Goal: Information Seeking & Learning: Learn about a topic

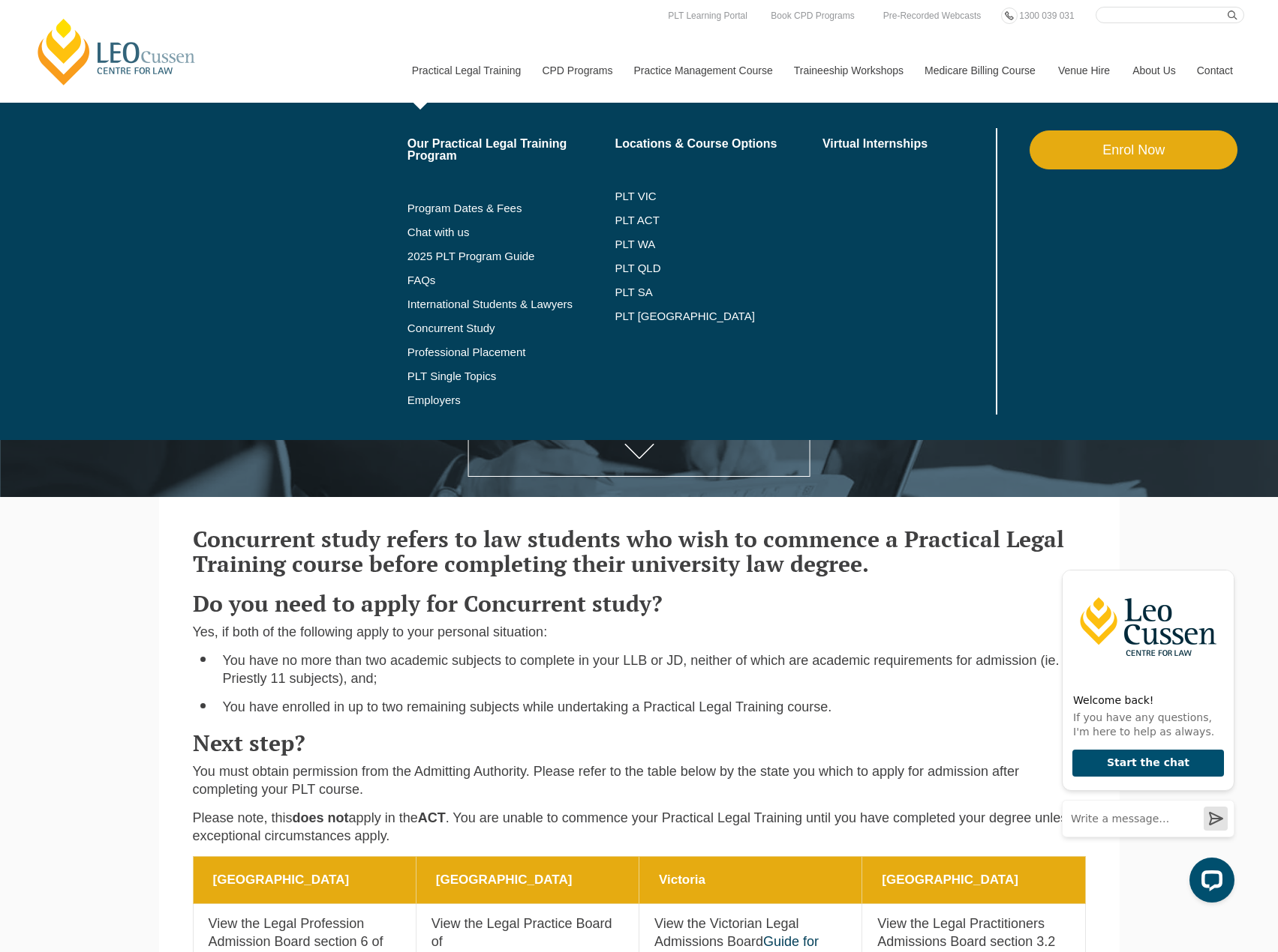
click at [489, 71] on link "Practical Legal Training" at bounding box center [465, 70] width 130 height 65
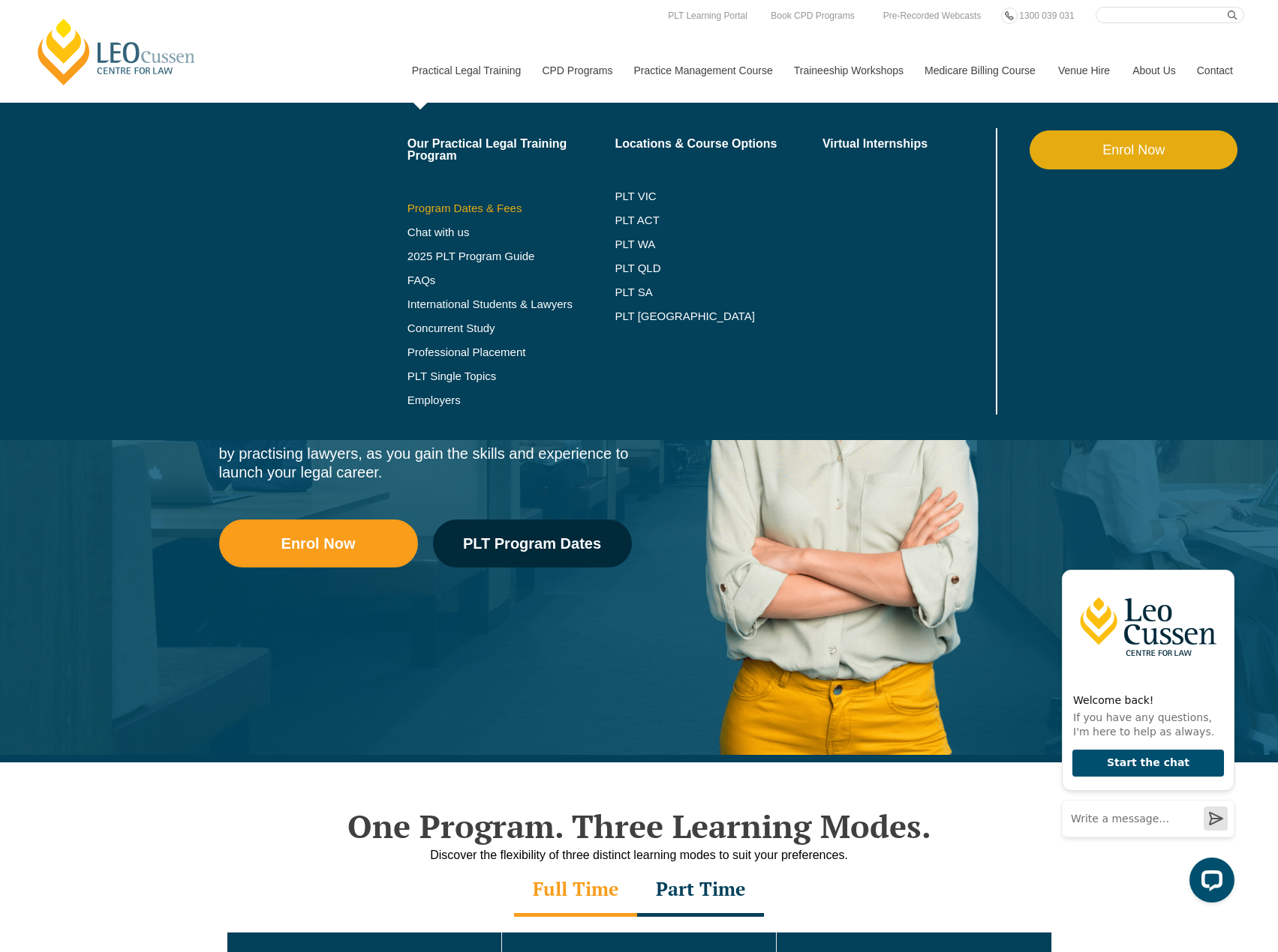
click at [468, 208] on link "Program Dates & Fees" at bounding box center [511, 209] width 208 height 12
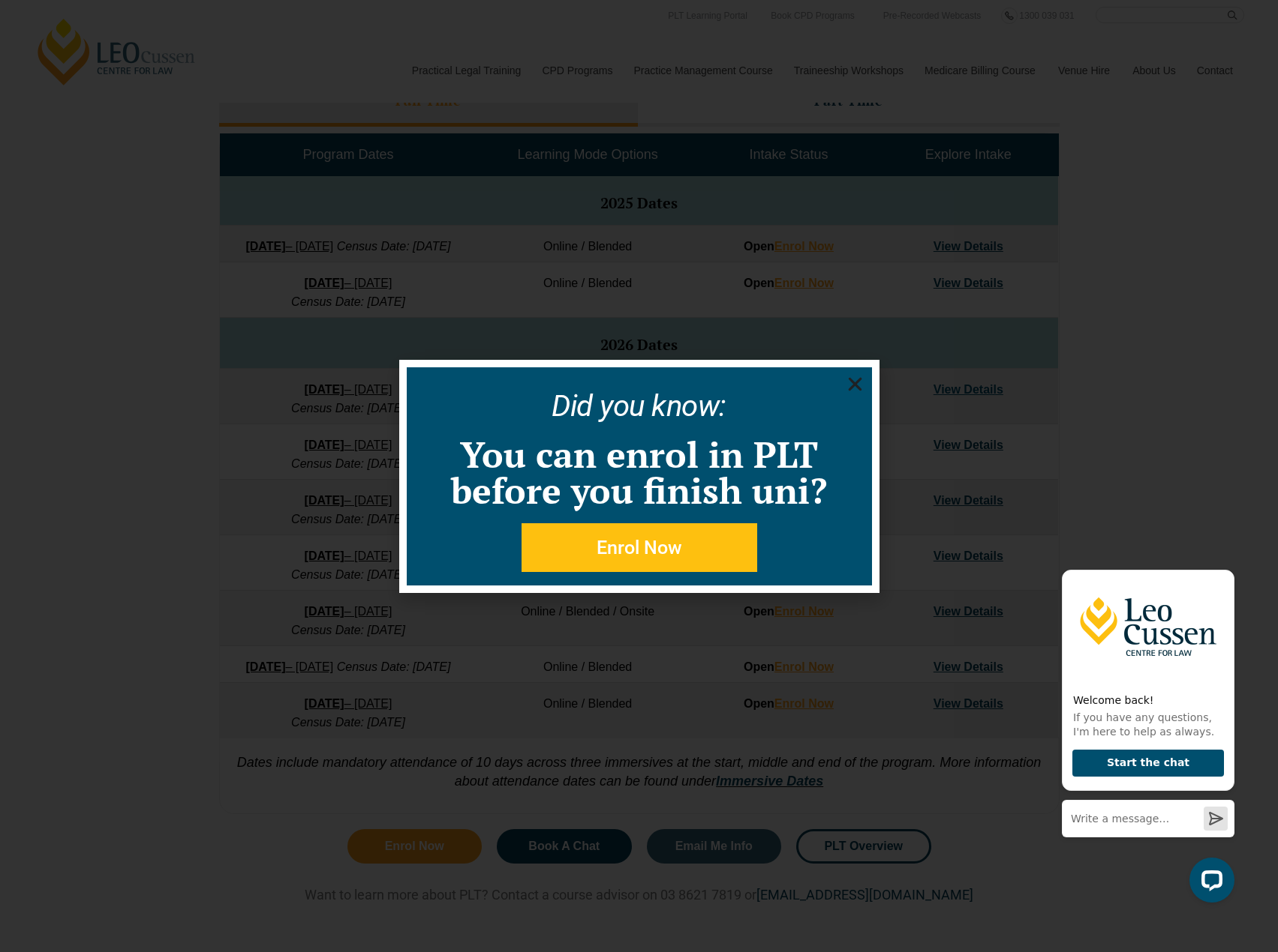
click at [855, 387] on icon "Close" at bounding box center [855, 384] width 19 height 19
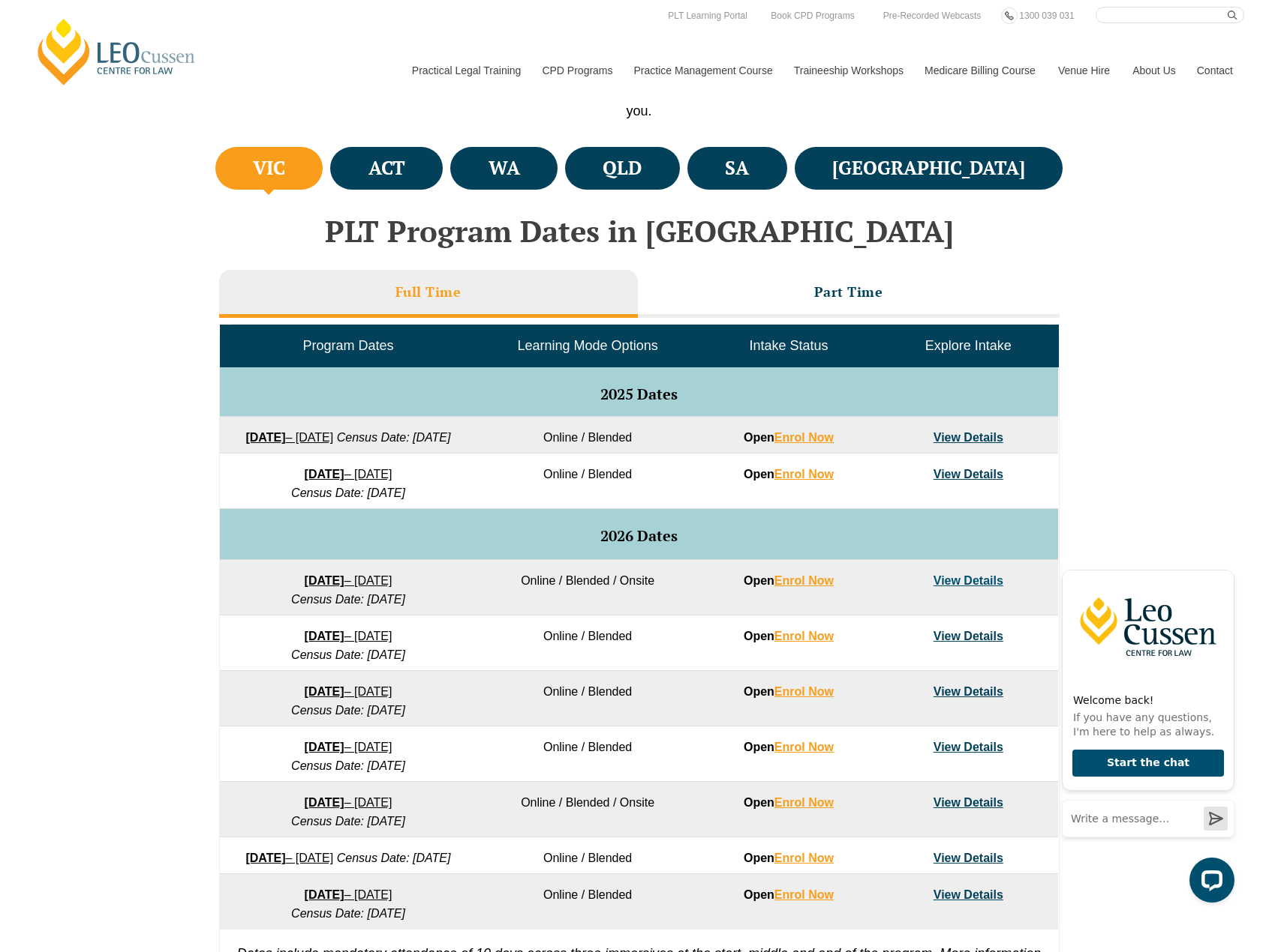
scroll to position [450, 0]
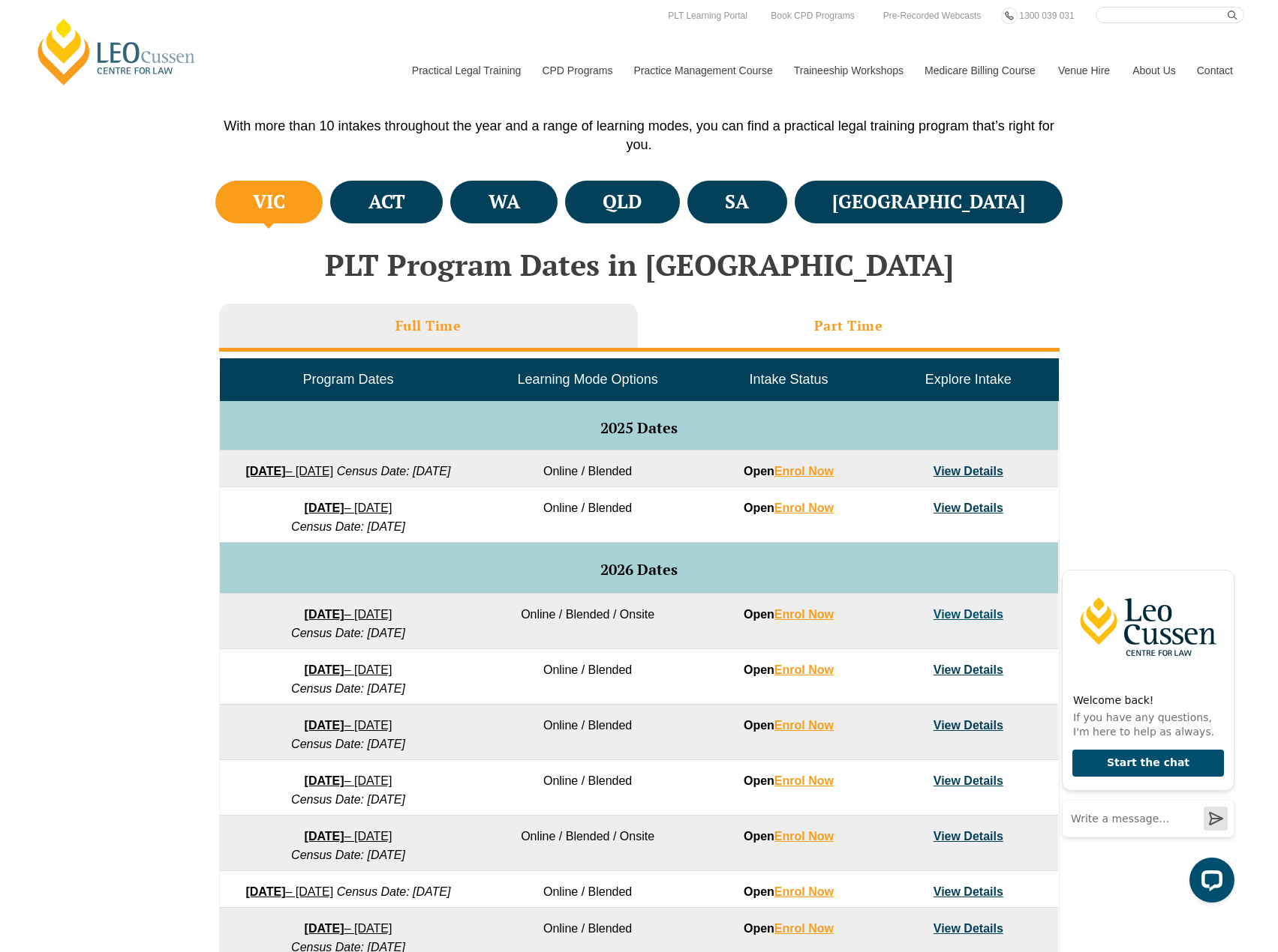
click at [826, 321] on h3 "Part Time" at bounding box center [848, 325] width 69 height 18
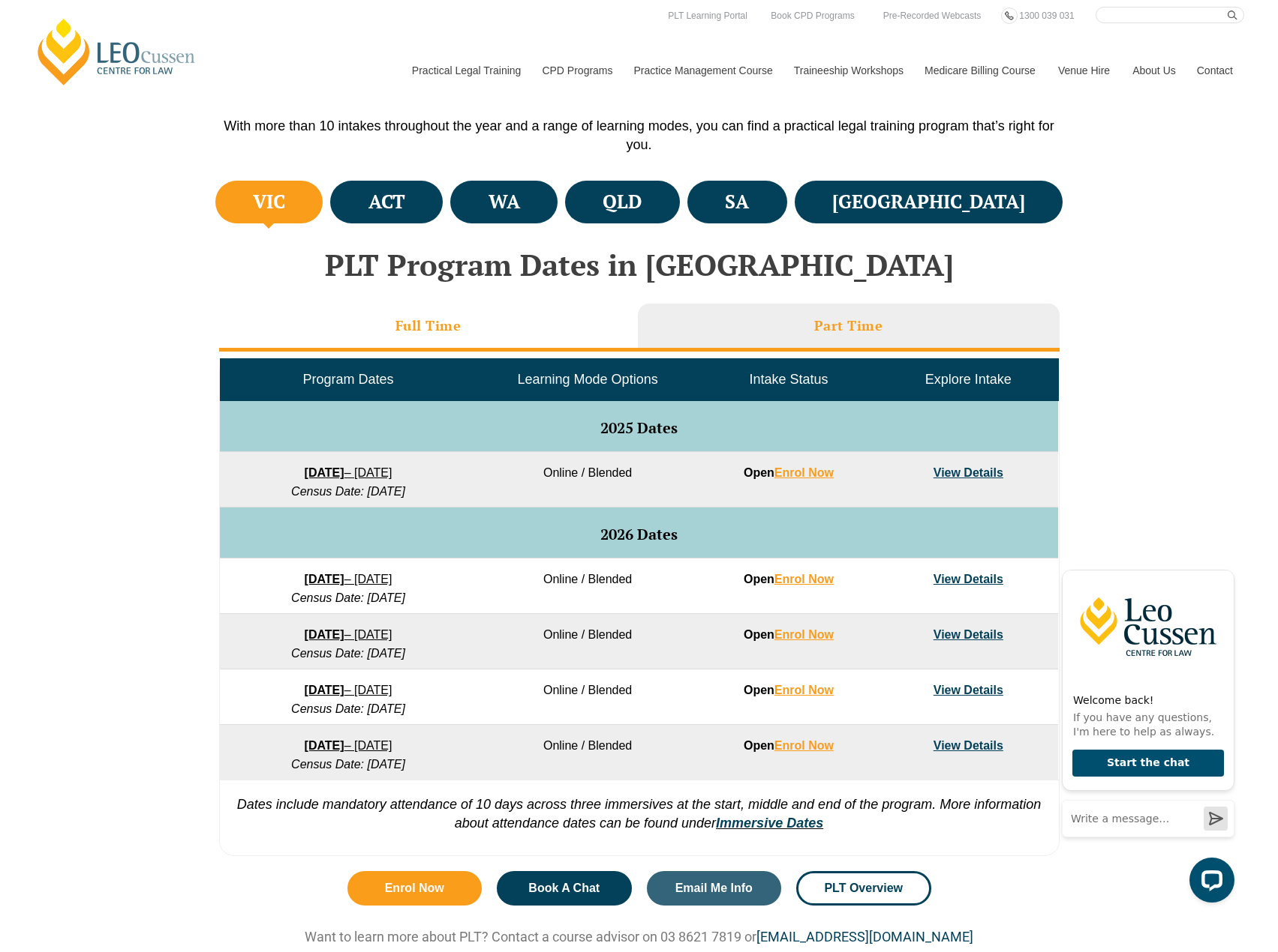
click at [516, 348] on li "Full Time" at bounding box center [428, 327] width 419 height 48
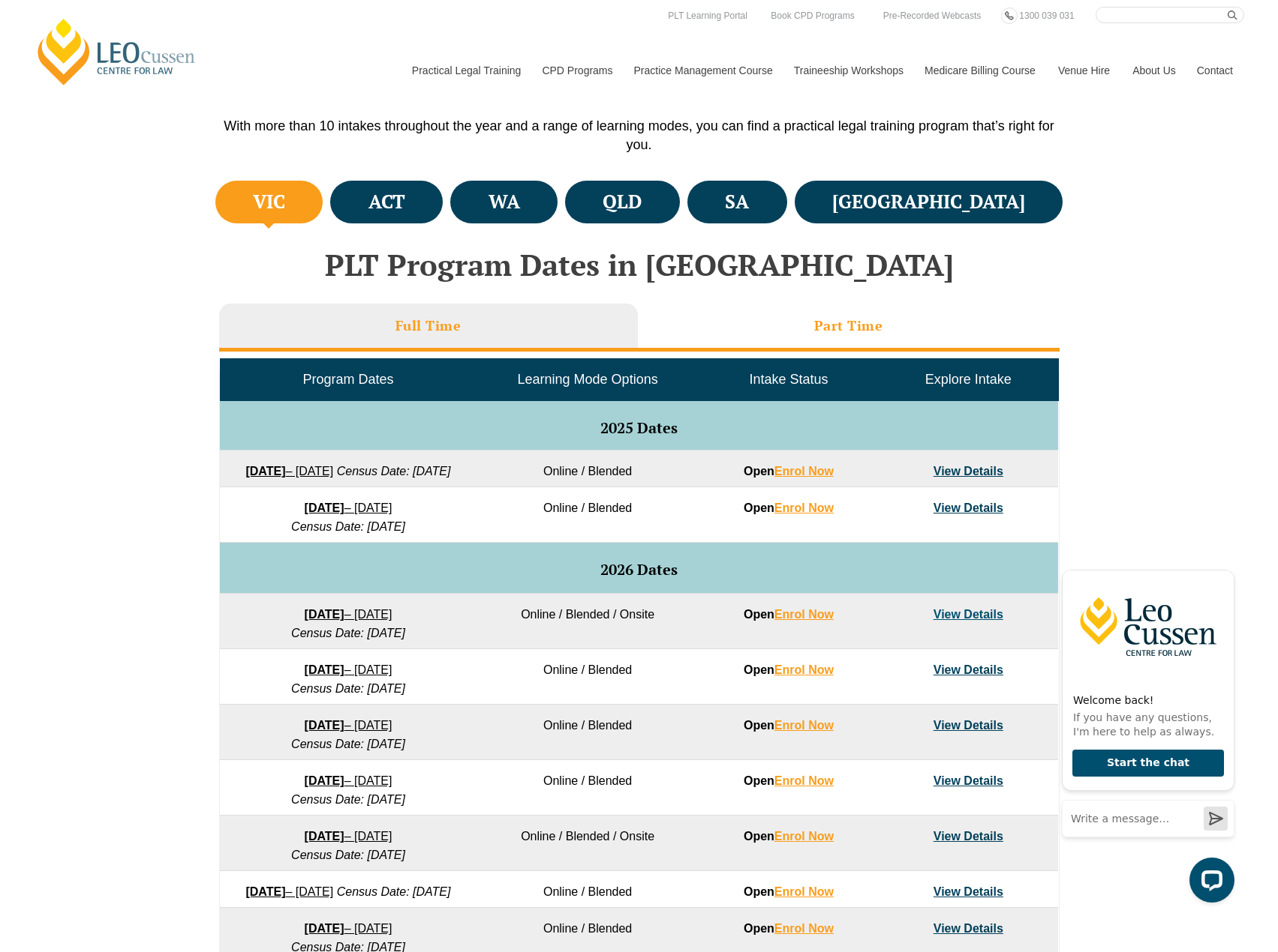
click at [764, 316] on li "Part Time" at bounding box center [848, 327] width 422 height 48
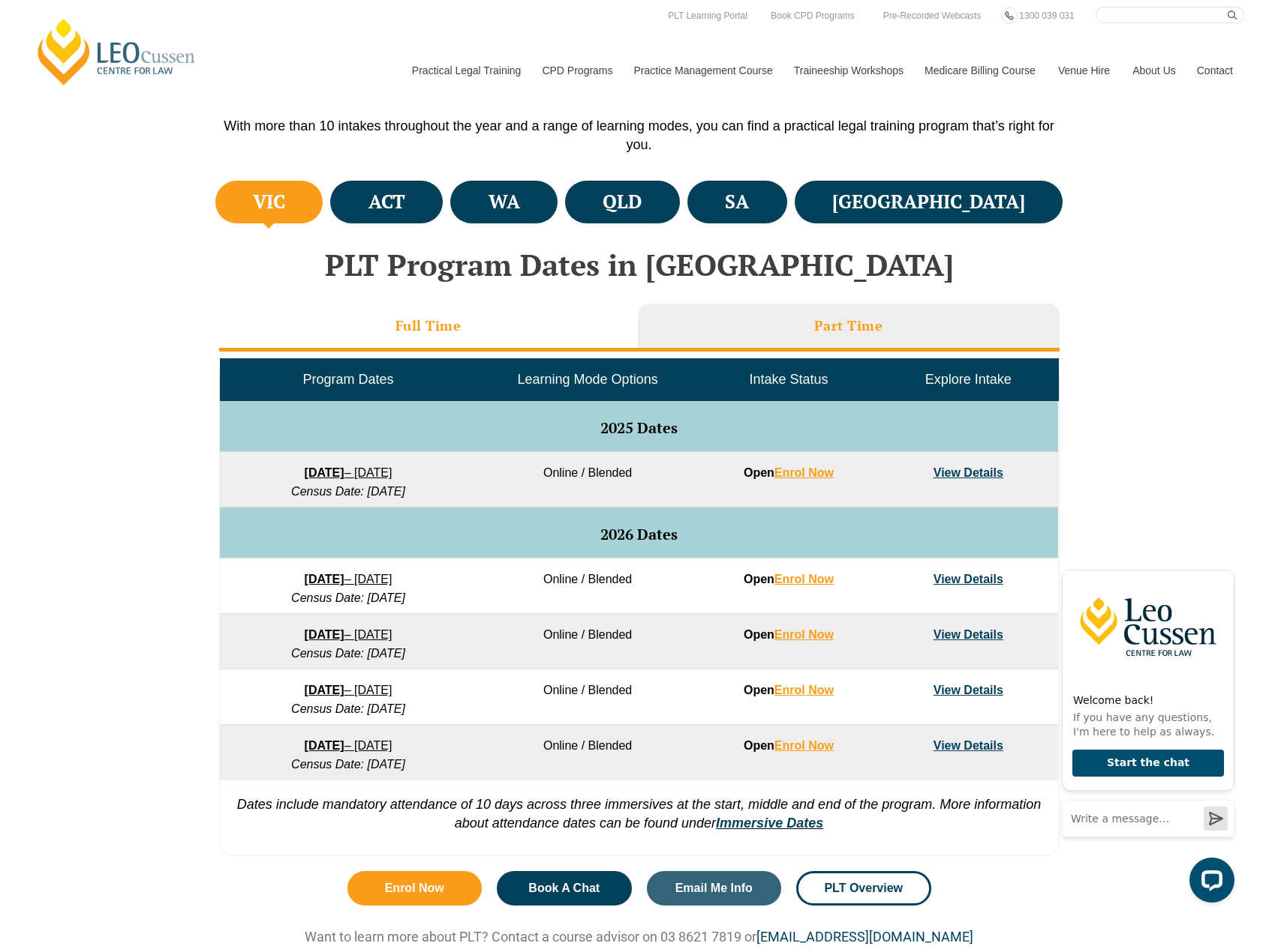
click at [496, 306] on li "Full Time" at bounding box center [428, 327] width 419 height 48
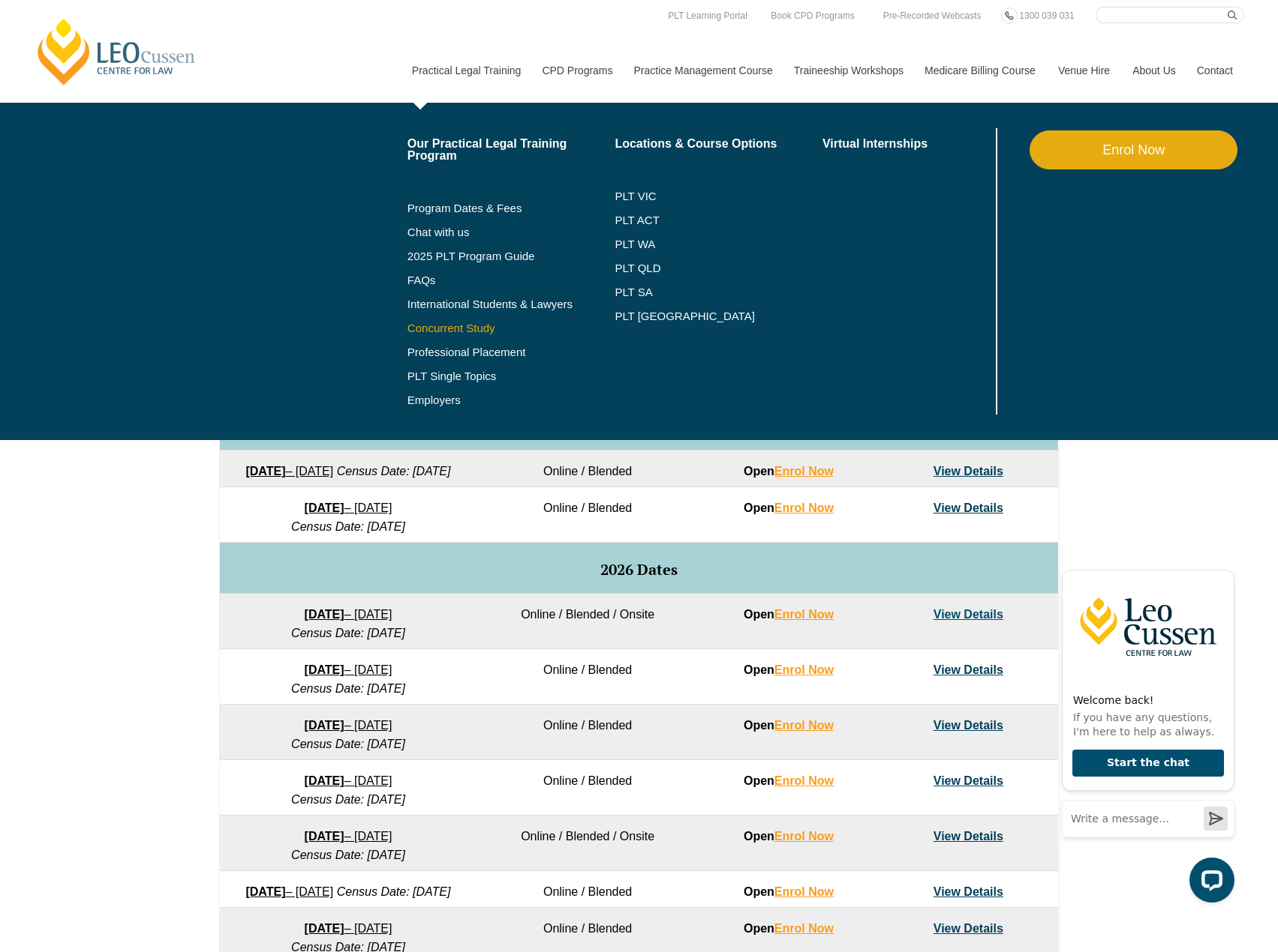
click at [465, 331] on link "Concurrent Study" at bounding box center [511, 328] width 208 height 12
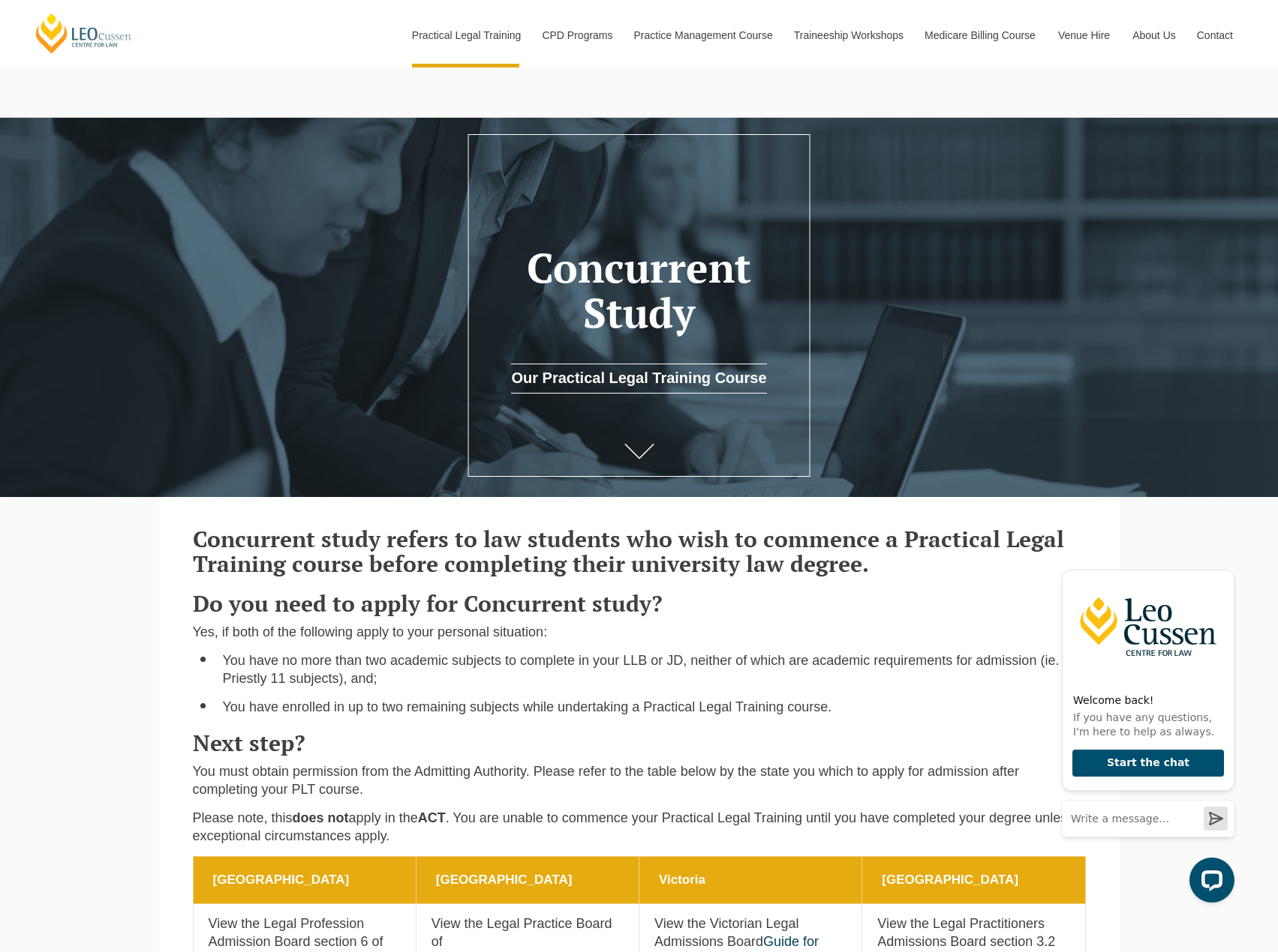
scroll to position [450, 0]
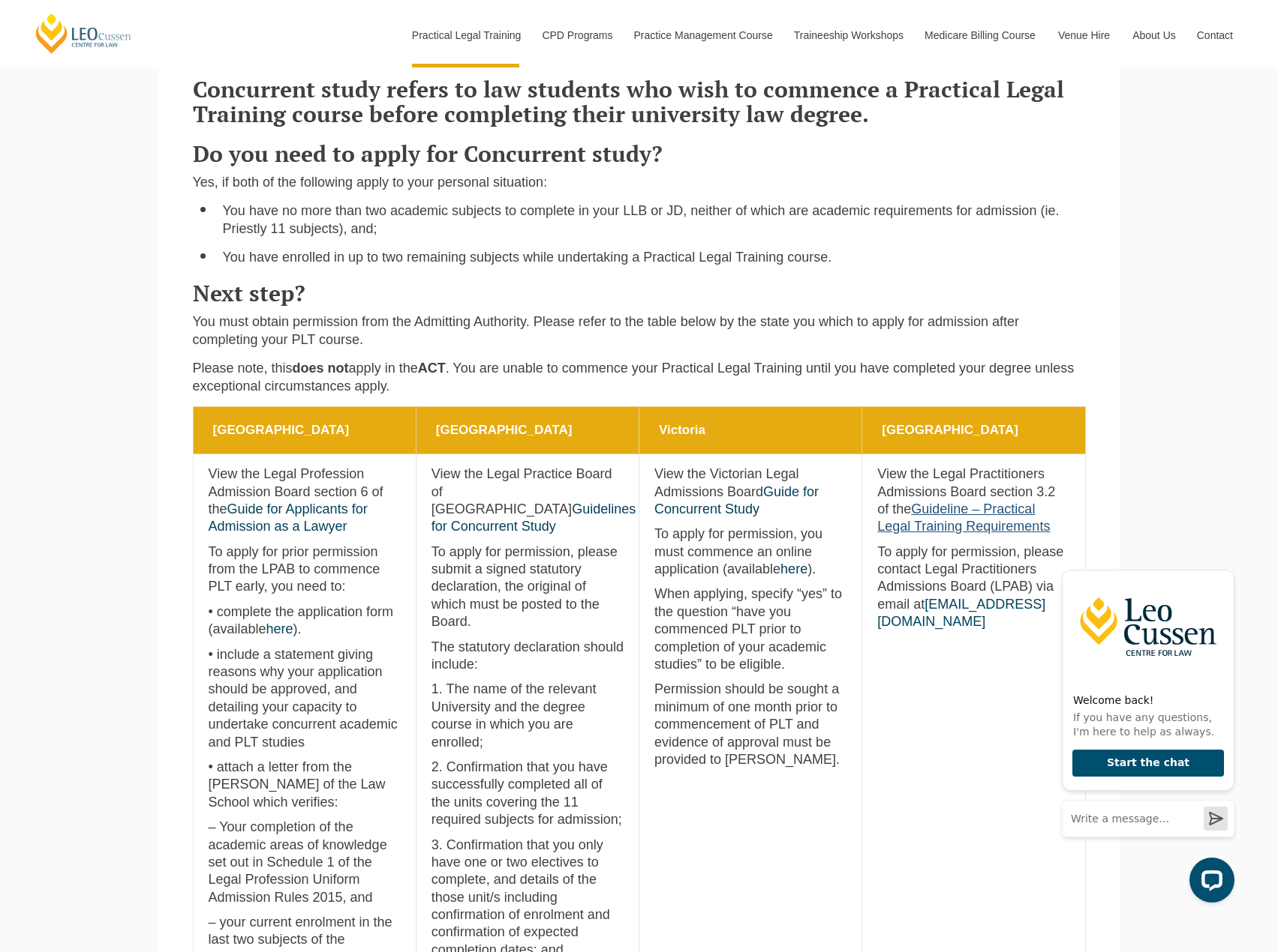
click at [1005, 511] on link "Guideline – Practical Legal Training Requirements" at bounding box center [962, 518] width 172 height 32
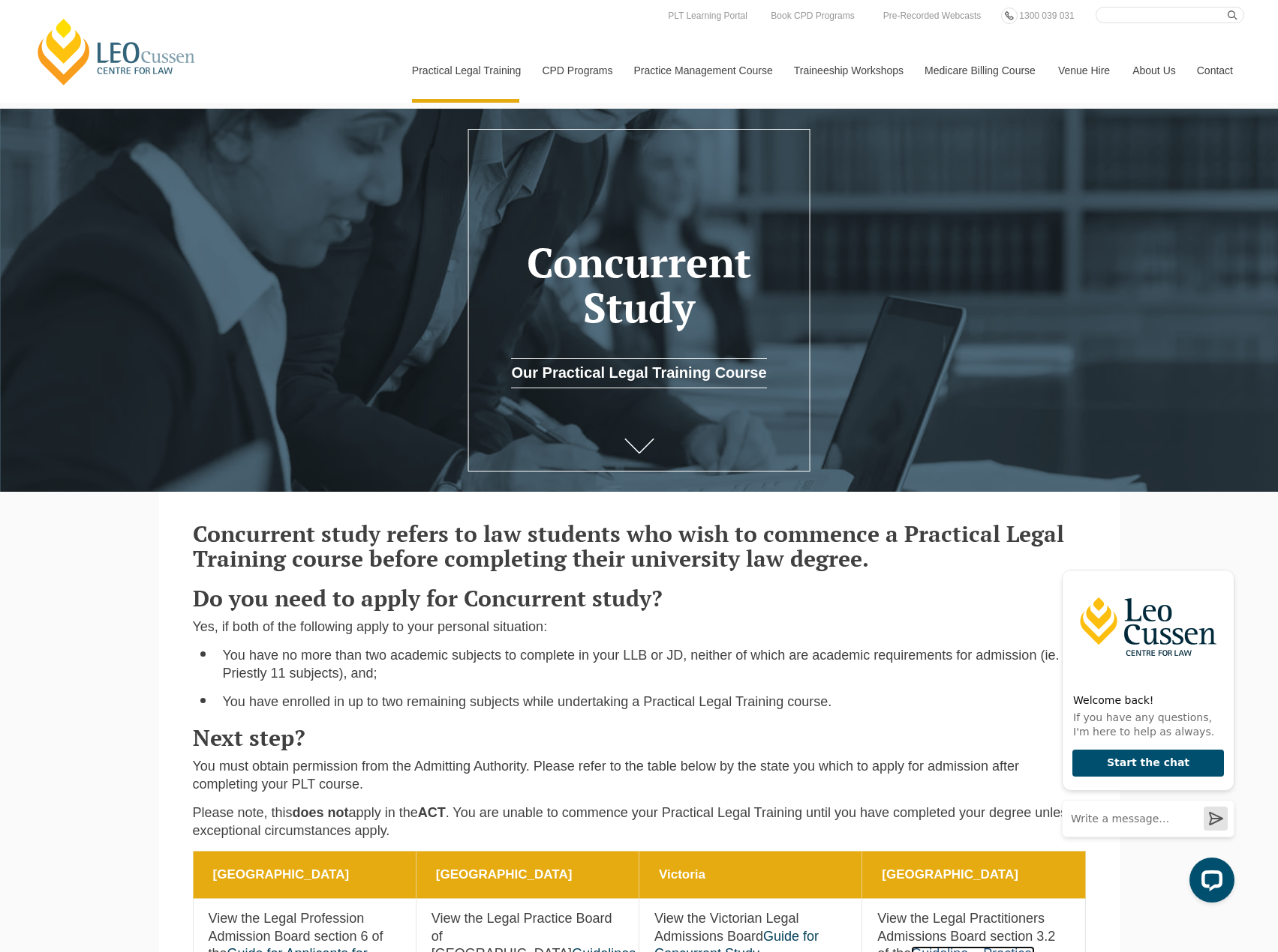
scroll to position [0, 0]
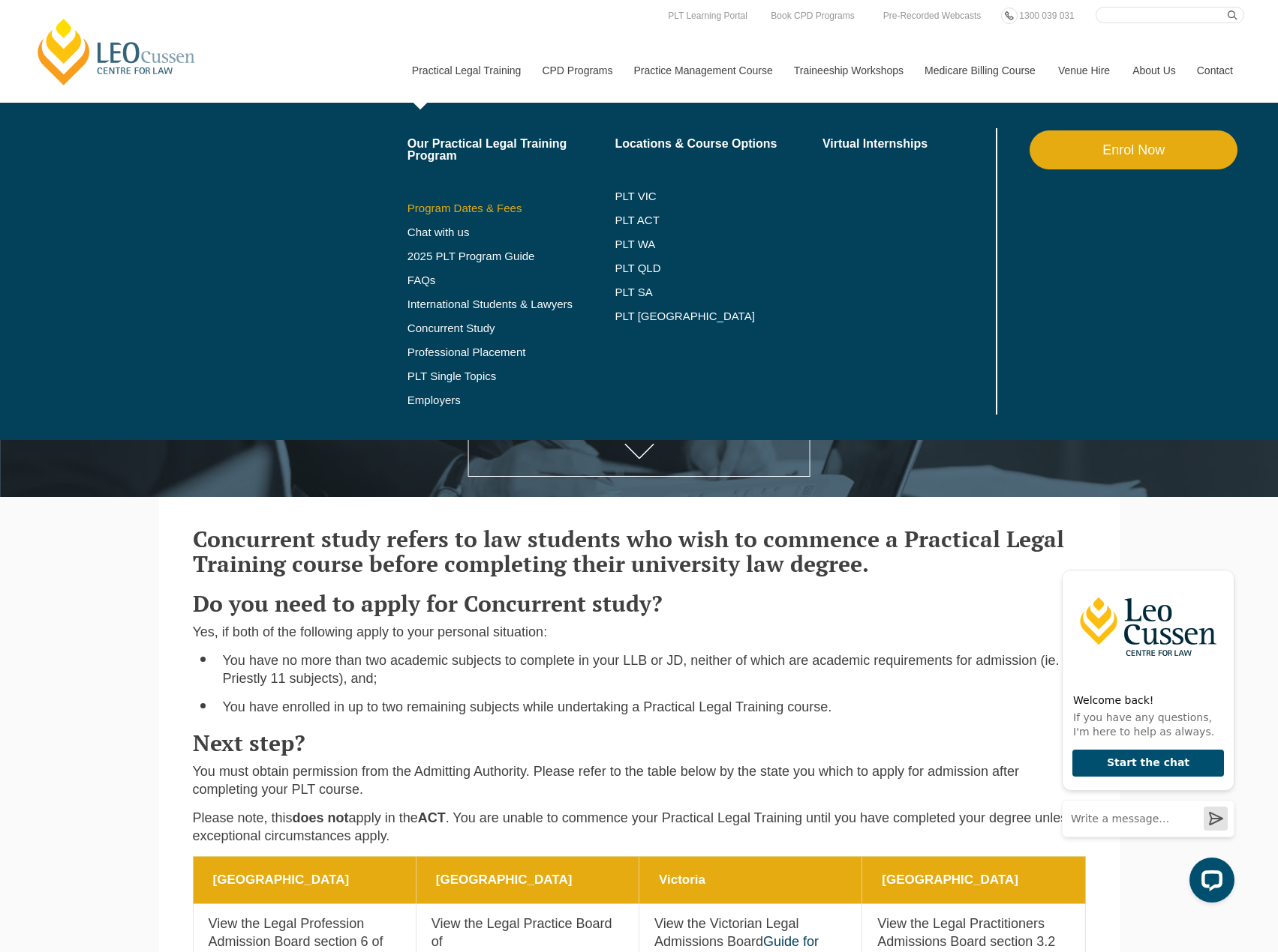
click at [485, 204] on link "Program Dates & Fees" at bounding box center [511, 209] width 208 height 12
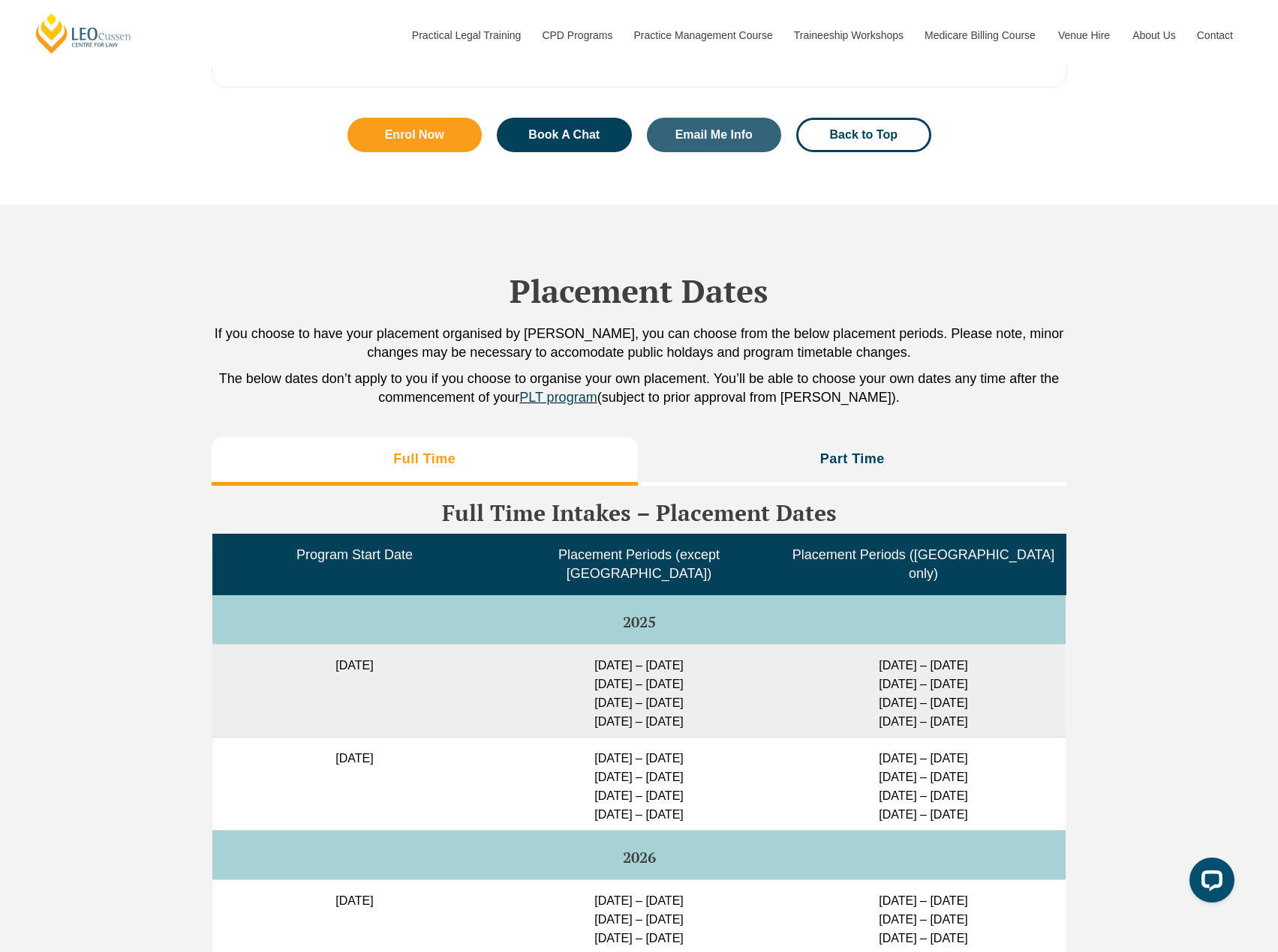
scroll to position [3599, 0]
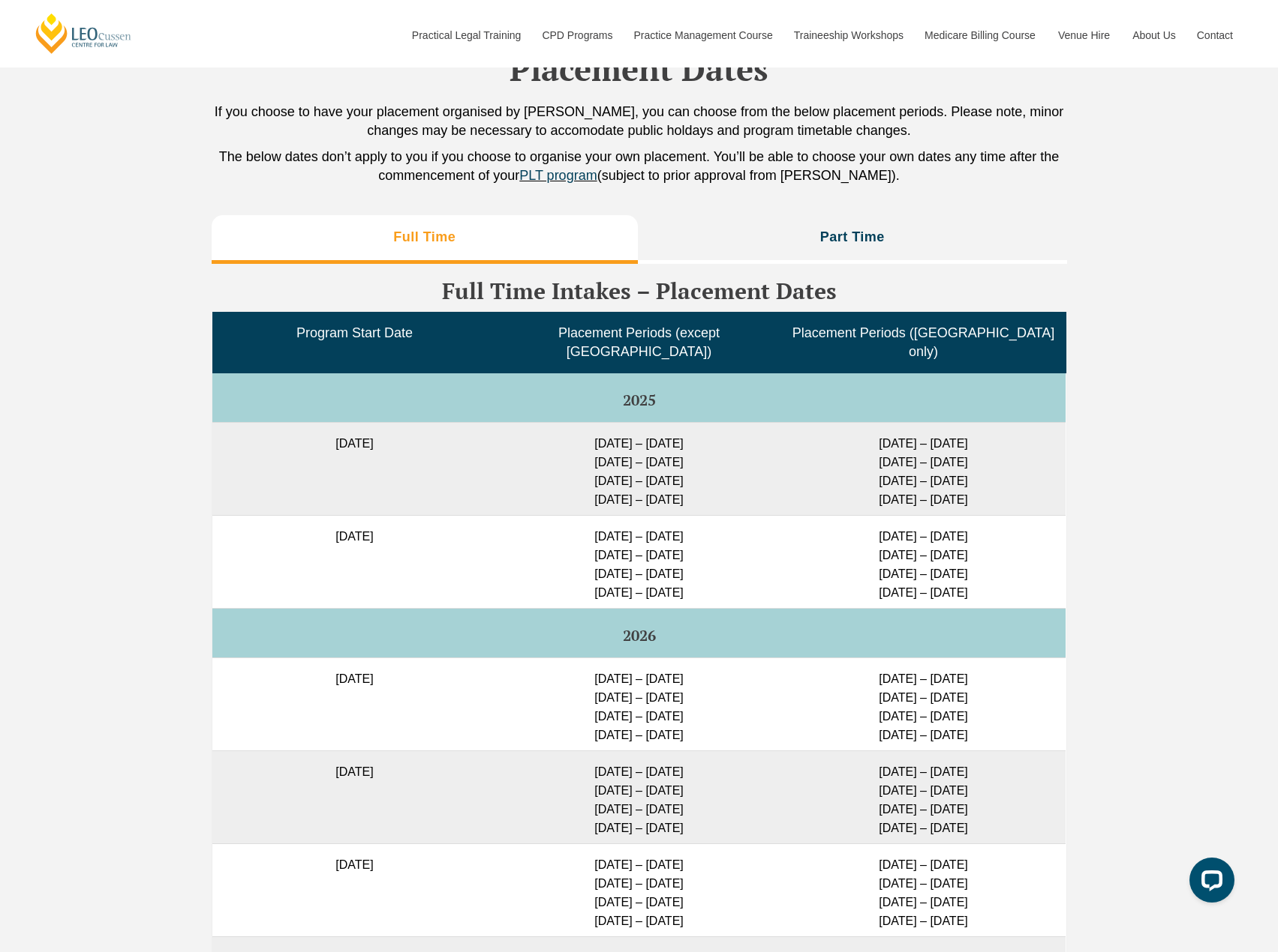
drag, startPoint x: 578, startPoint y: 533, endPoint x: 745, endPoint y: 524, distance: 167.2
click at [745, 524] on td "[DATE] – [DATE] [DATE] – [DATE] [DATE] – [DATE] [DATE] – [DATE]" at bounding box center [639, 562] width 284 height 93
drag, startPoint x: 567, startPoint y: 563, endPoint x: 716, endPoint y: 560, distance: 149.0
click at [716, 560] on td "[DATE] – [DATE] [DATE] – [DATE] [DATE] – [DATE] [DATE] – [DATE]" at bounding box center [639, 562] width 284 height 93
click at [571, 521] on td "[DATE] – [DATE] [DATE] – [DATE] [DATE] – [DATE] [DATE] – [DATE]" at bounding box center [639, 562] width 284 height 93
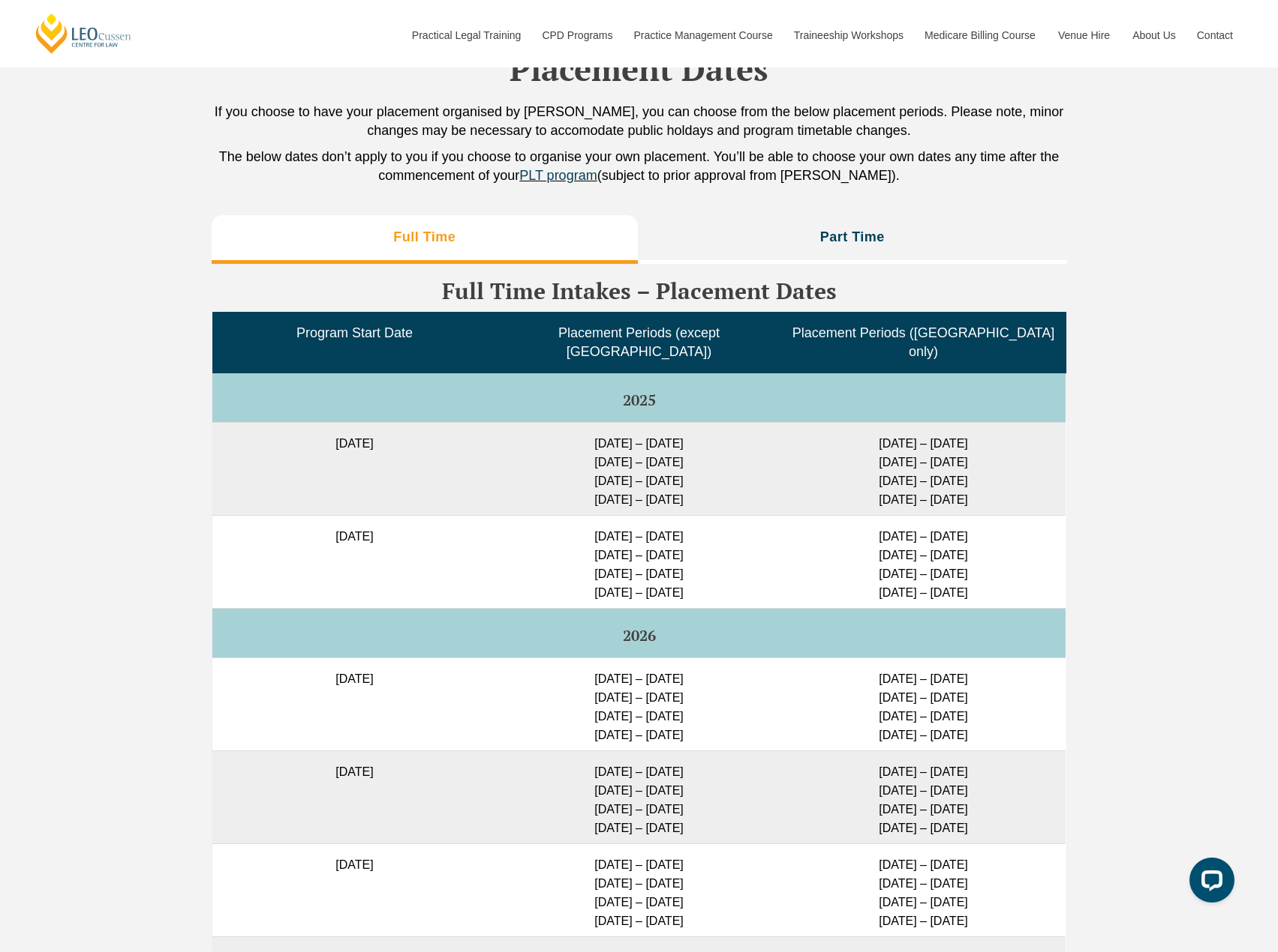
drag, startPoint x: 572, startPoint y: 526, endPoint x: 738, endPoint y: 540, distance: 166.6
click at [738, 540] on td "[DATE] – [DATE] [DATE] – [DATE] [DATE] – [DATE] [DATE] – [DATE]" at bounding box center [639, 562] width 284 height 93
click at [765, 606] on td "[DATE] – [DATE] [DATE] – [DATE] [DATE] – [DATE] [DATE] – [DATE]" at bounding box center [639, 562] width 284 height 93
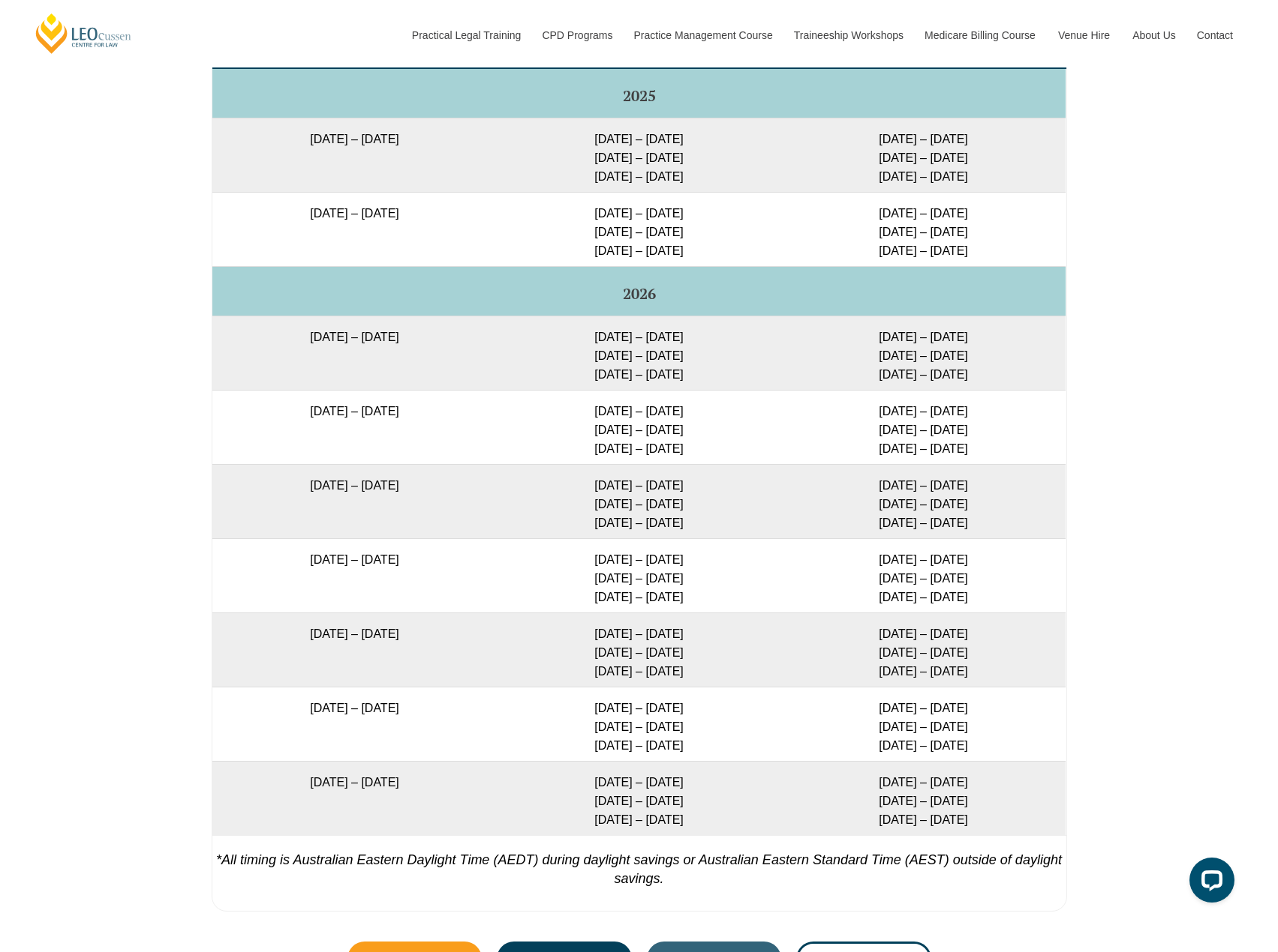
scroll to position [2399, 0]
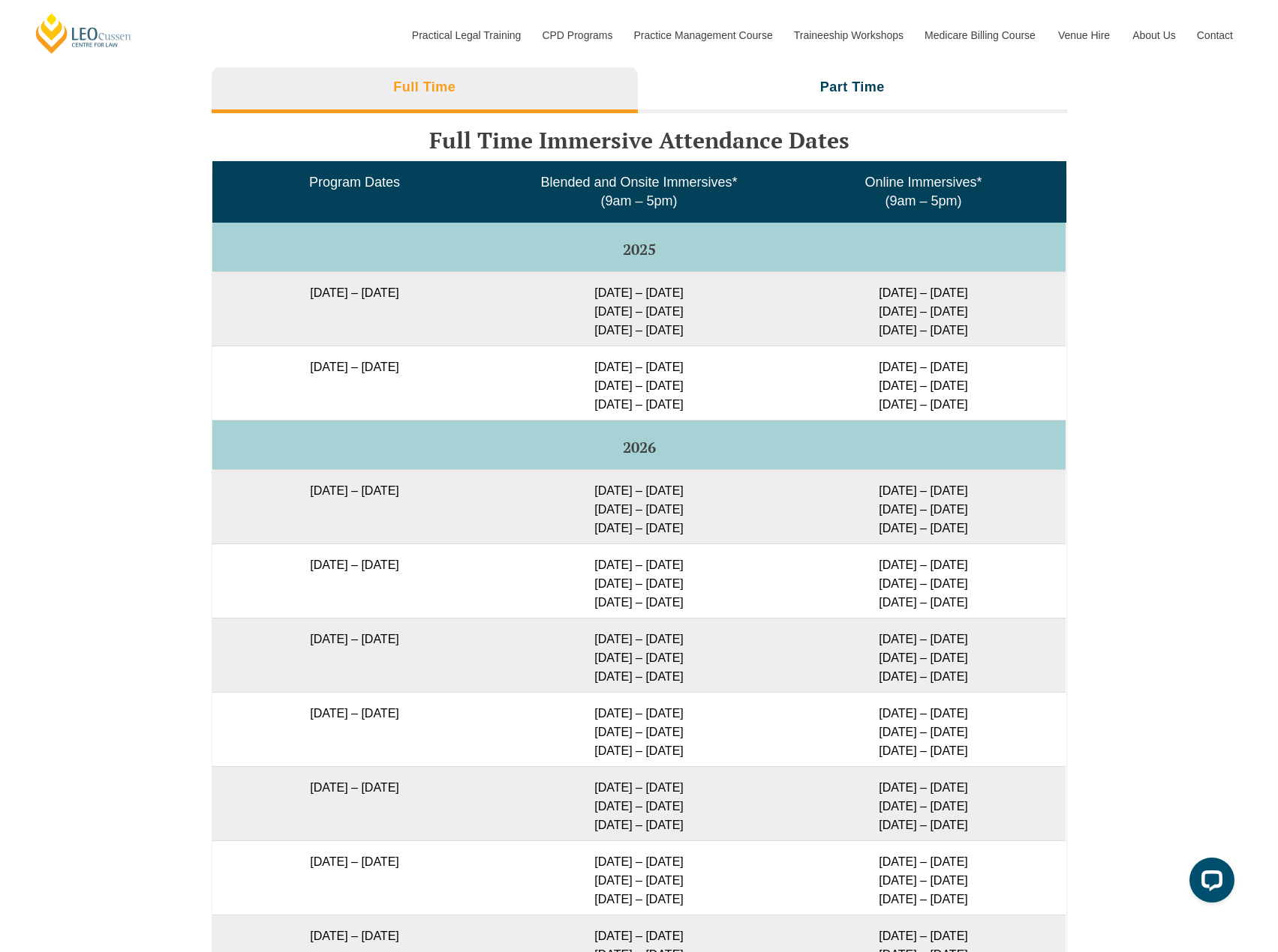
drag, startPoint x: 597, startPoint y: 410, endPoint x: 689, endPoint y: 405, distance: 92.1
click at [689, 405] on td "[DATE] – [DATE] [DATE] – [DATE] [DATE] – [DATE]" at bounding box center [639, 383] width 284 height 74
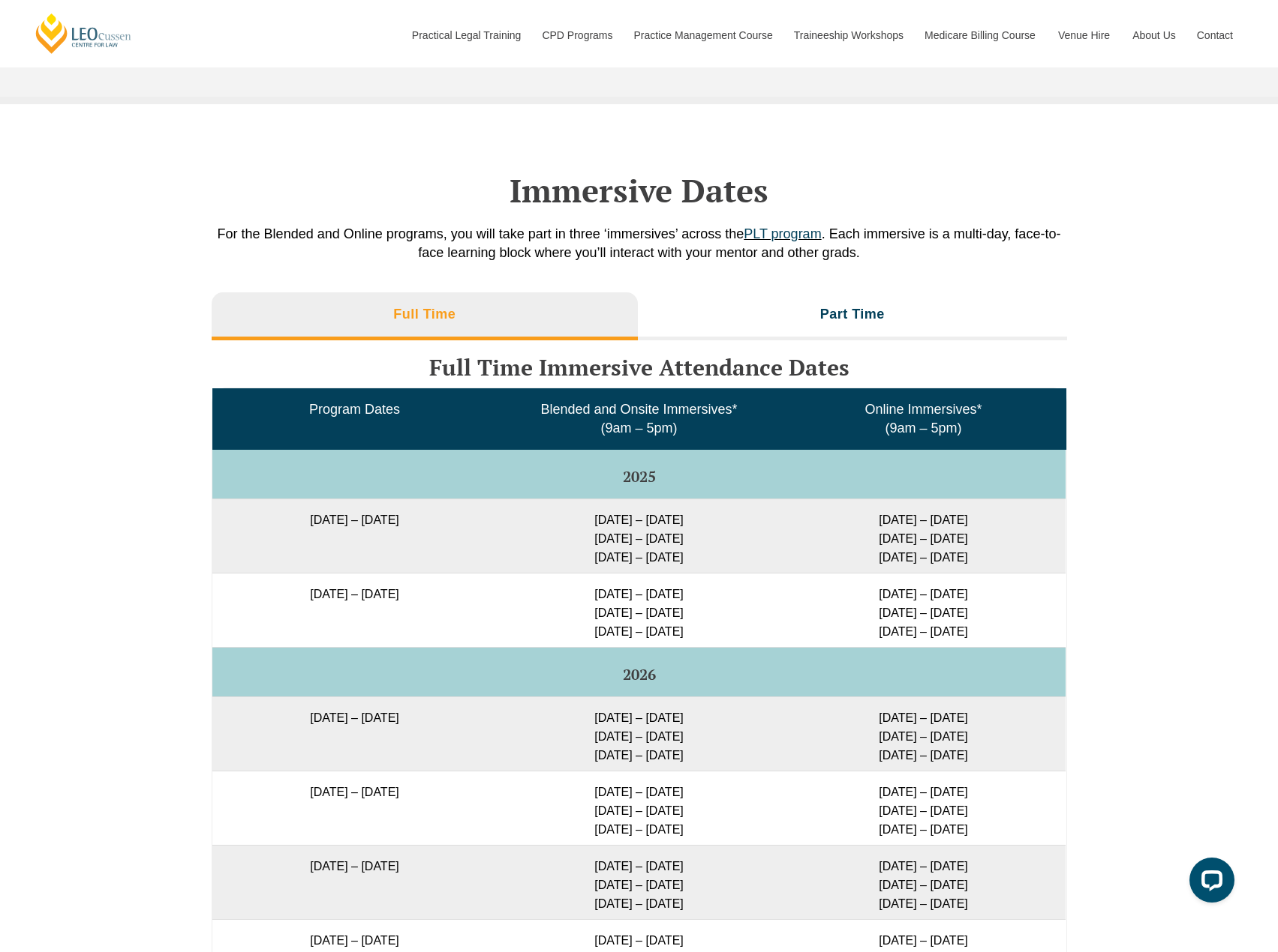
scroll to position [2175, 0]
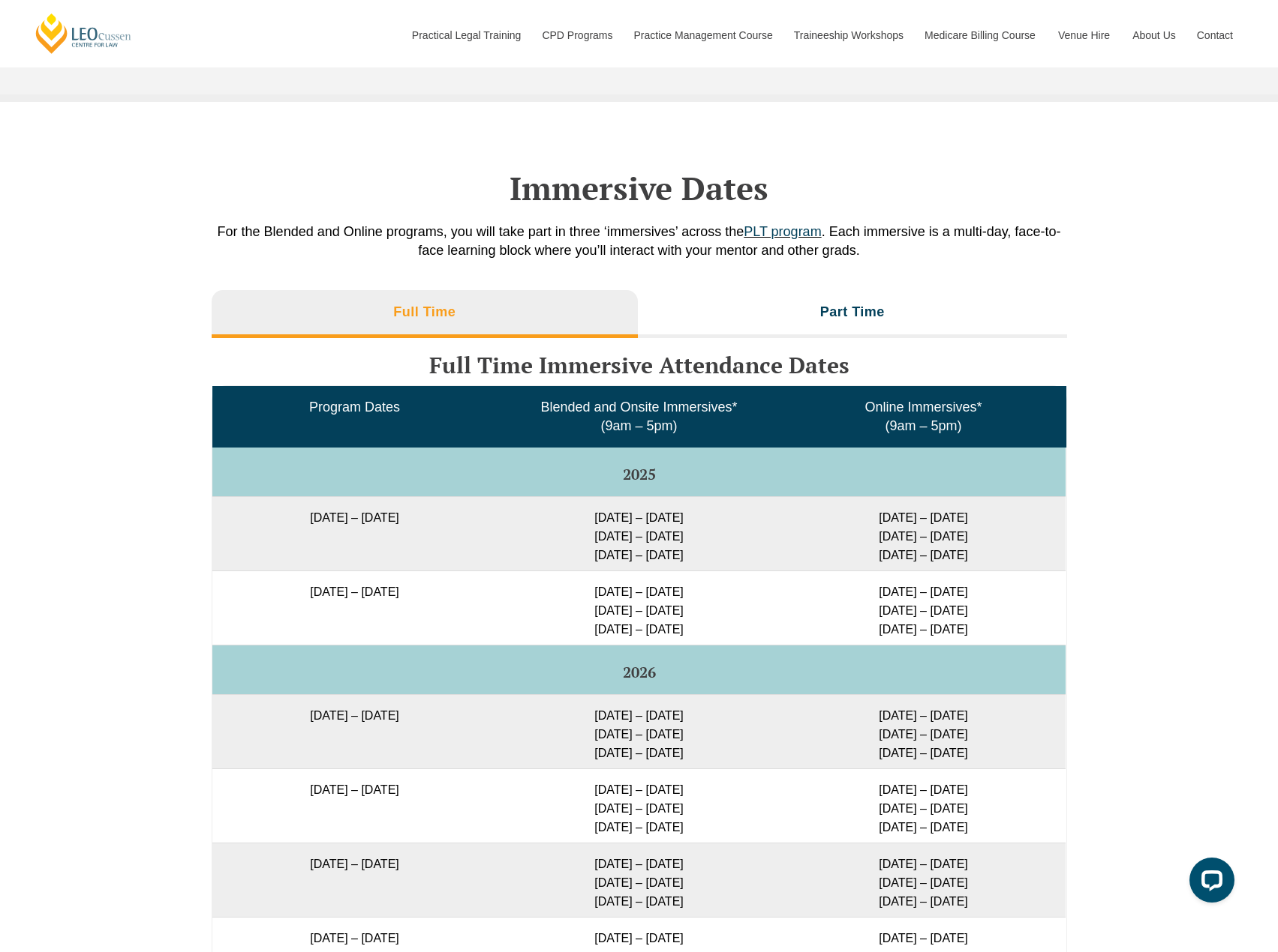
click at [545, 626] on td "[DATE] – [DATE] [DATE] – [DATE] [DATE] – [DATE]" at bounding box center [639, 608] width 284 height 74
drag, startPoint x: 586, startPoint y: 626, endPoint x: 632, endPoint y: 623, distance: 46.1
click at [632, 623] on td "[DATE] – [DATE] [DATE] – [DATE] [DATE] – [DATE]" at bounding box center [639, 608] width 284 height 74
drag, startPoint x: 878, startPoint y: 626, endPoint x: 989, endPoint y: 633, distance: 111.2
click at [989, 633] on td "[DATE] – [DATE] [DATE] – [DATE] [DATE] – [DATE]" at bounding box center [923, 608] width 284 height 74
